Goal: Check status: Check status

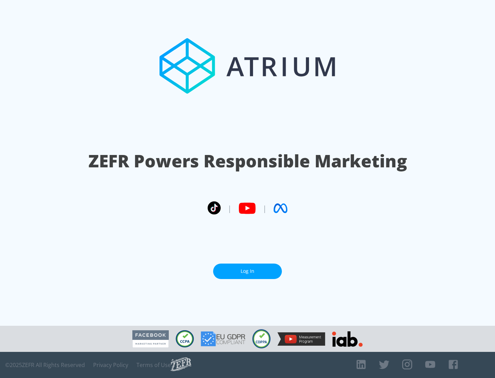
click at [248, 271] on link "Log In" at bounding box center [247, 271] width 69 height 15
